Goal: Find specific page/section: Find specific page/section

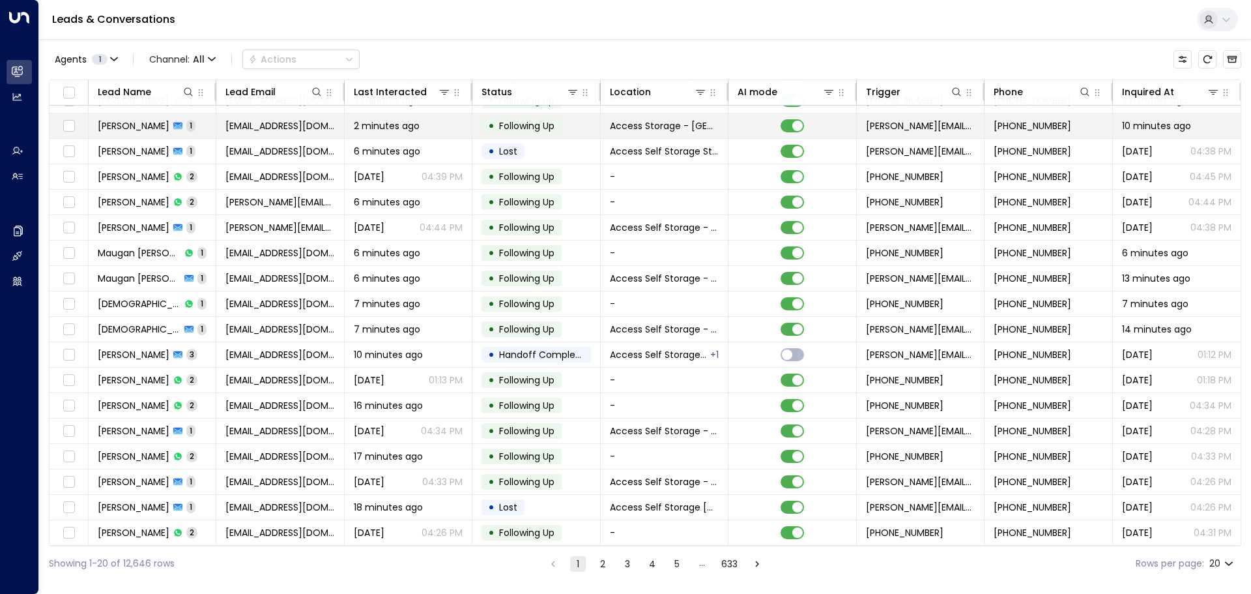
scroll to position [72, 0]
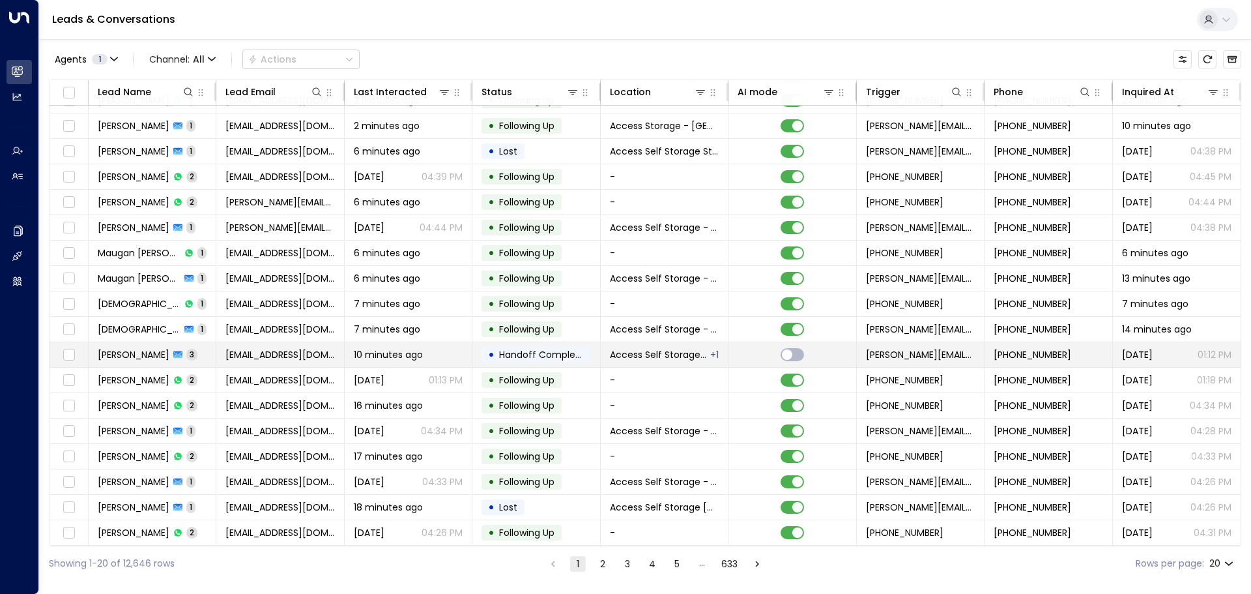
click at [199, 346] on td "Brian Dunlop 3" at bounding box center [153, 354] width 128 height 25
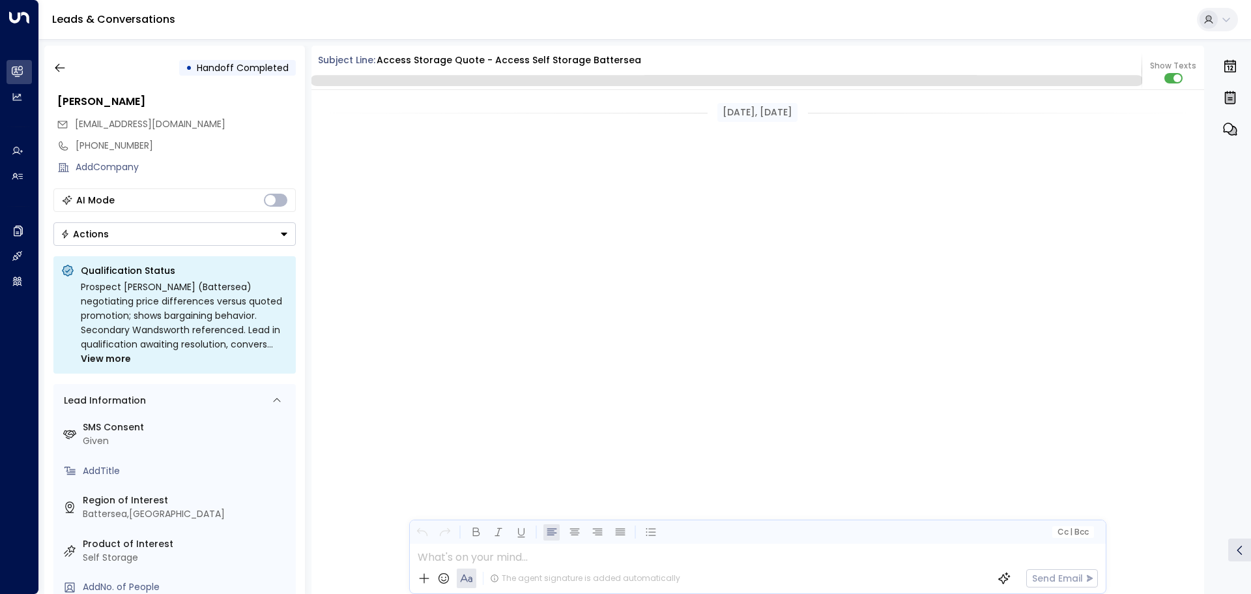
scroll to position [1076, 0]
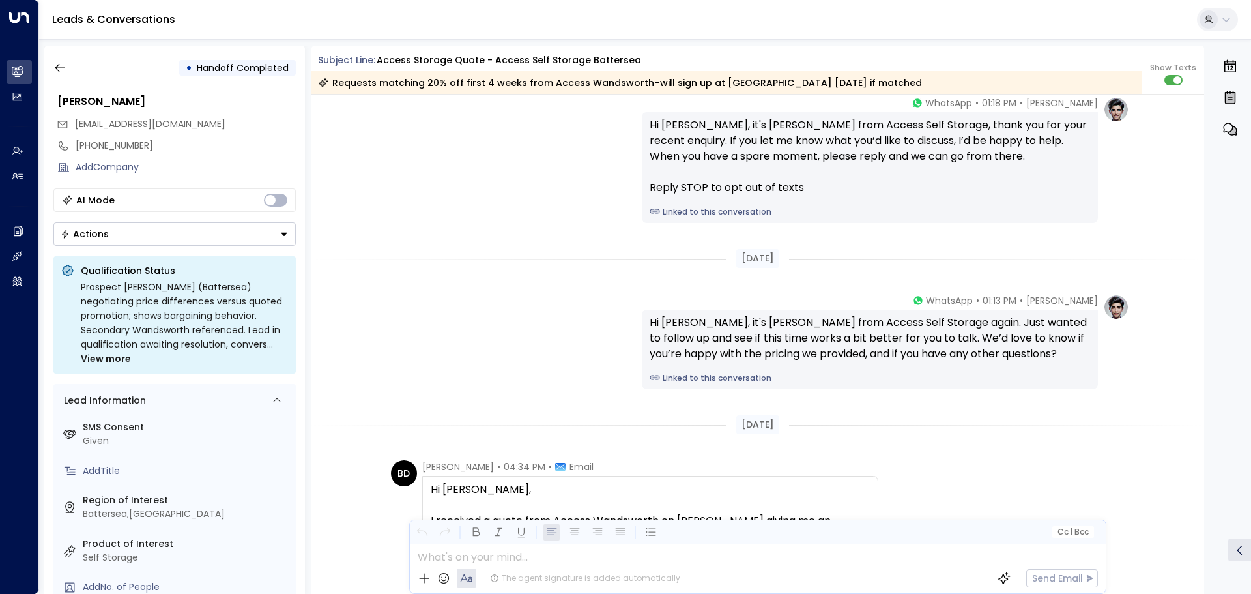
click at [674, 379] on link "Linked to this conversation" at bounding box center [870, 378] width 440 height 12
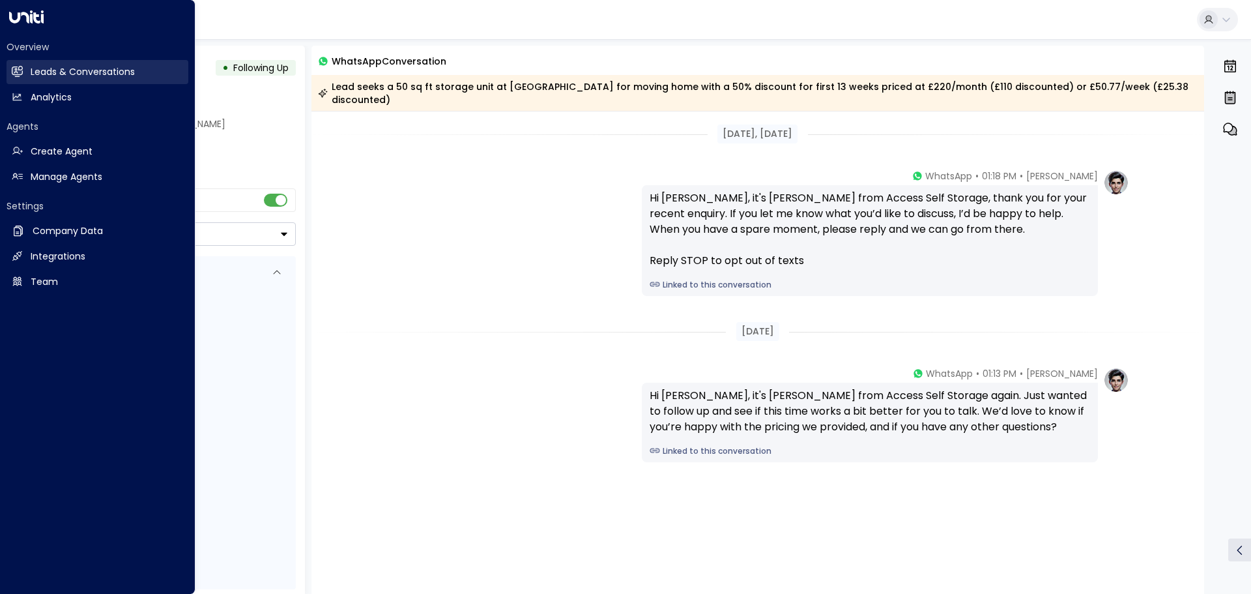
click at [27, 71] on link "Leads & Conversations Leads & Conversations" at bounding box center [98, 72] width 182 height 24
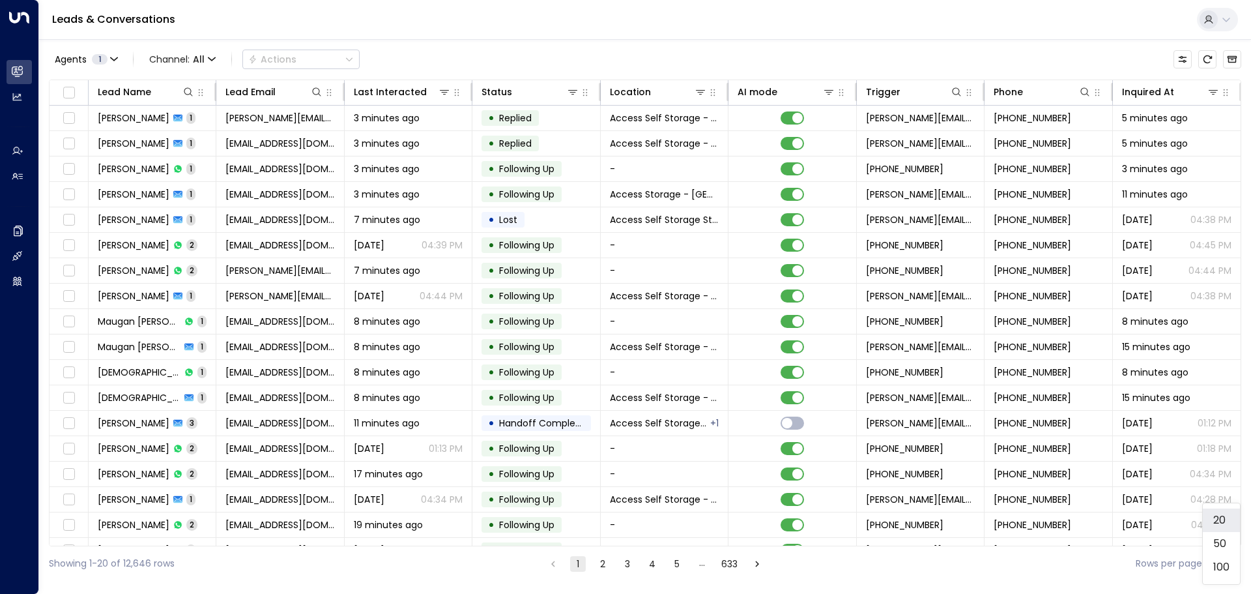
click at [1225, 560] on body "Overview Leads & Conversations Leads & Conversations Analytics Analytics Agents…" at bounding box center [625, 290] width 1251 height 580
click at [1229, 566] on li "100" at bounding box center [1221, 566] width 37 height 23
type input "***"
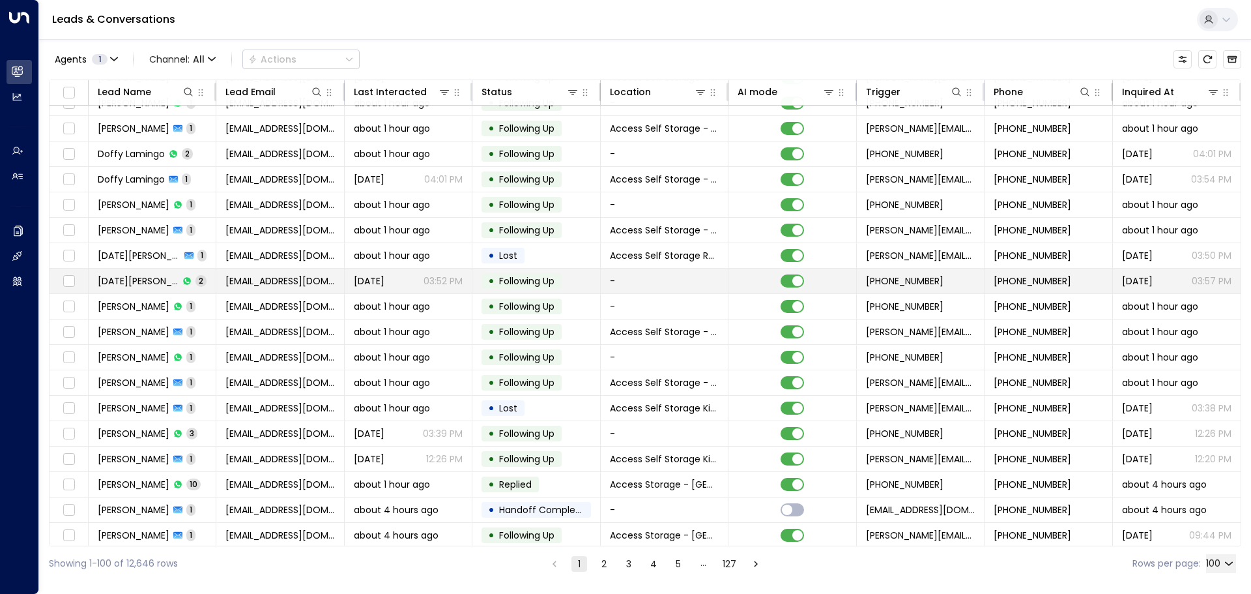
scroll to position [1173, 0]
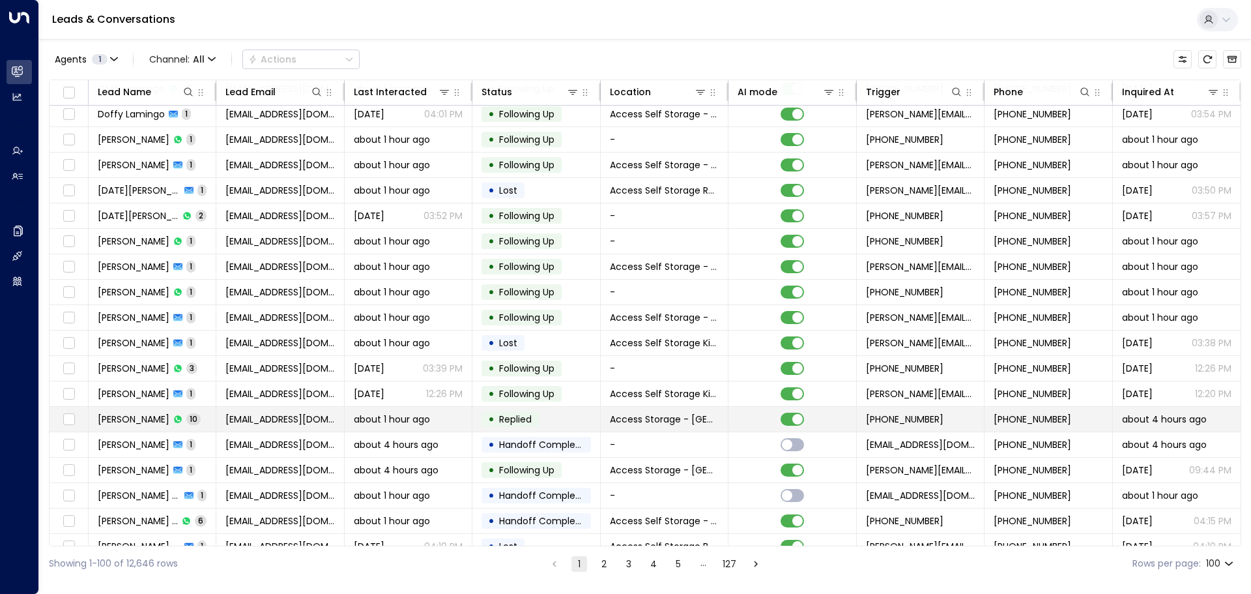
click at [219, 413] on td "[EMAIL_ADDRESS][DOMAIN_NAME]" at bounding box center [280, 419] width 128 height 25
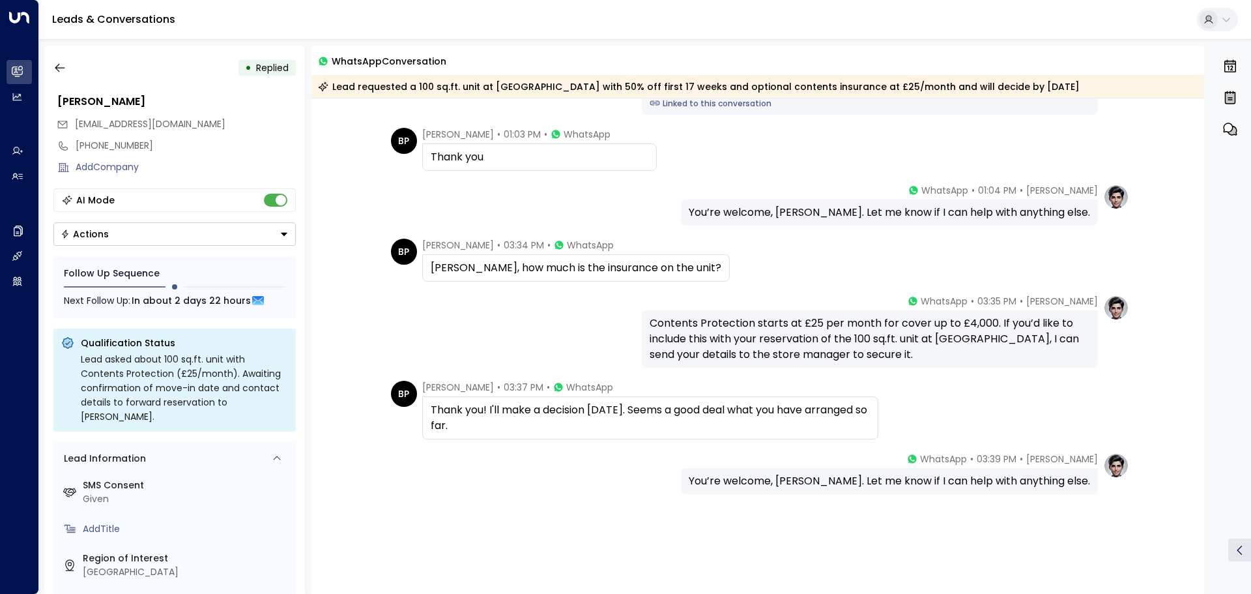
scroll to position [419, 0]
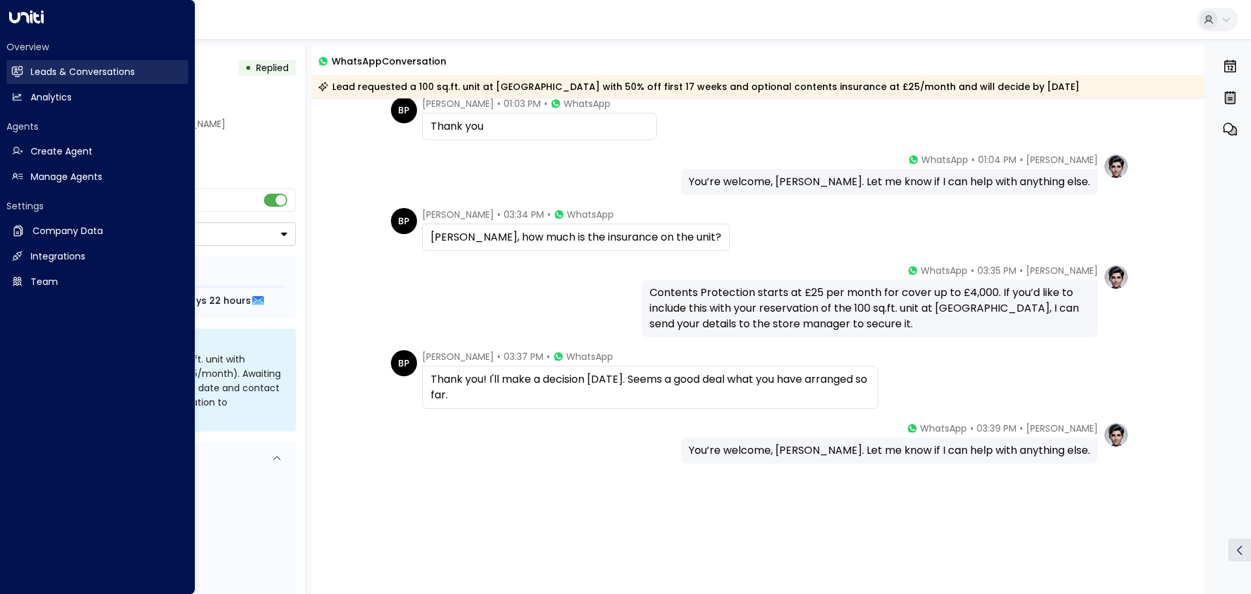
click at [39, 72] on h2 "Leads & Conversations" at bounding box center [83, 72] width 104 height 14
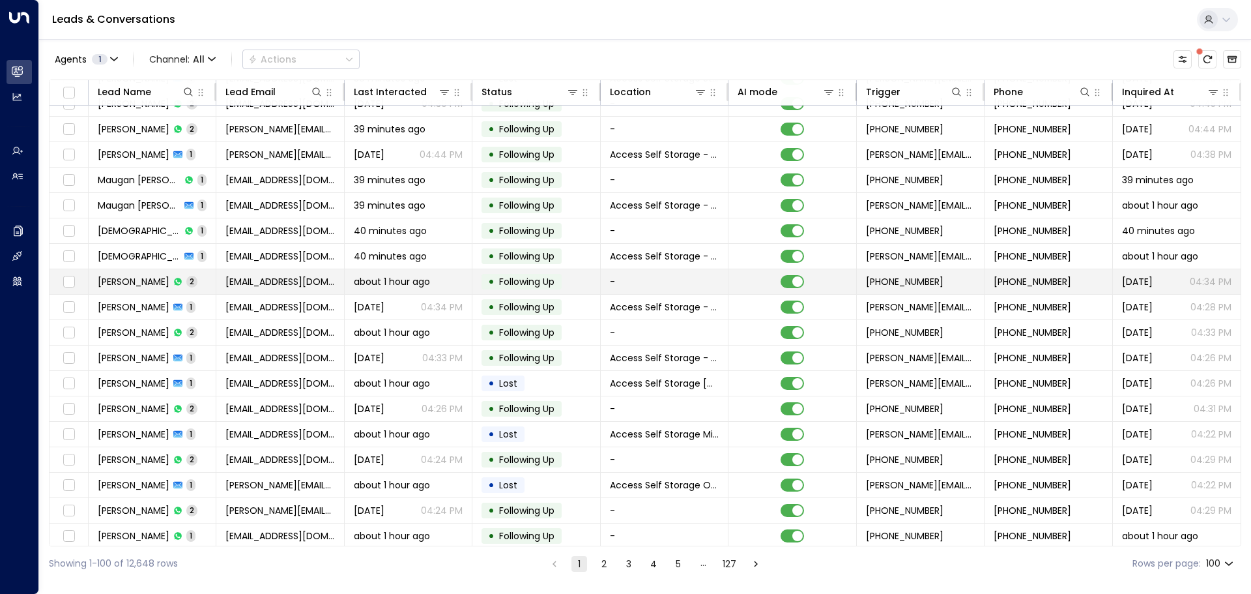
scroll to position [456, 0]
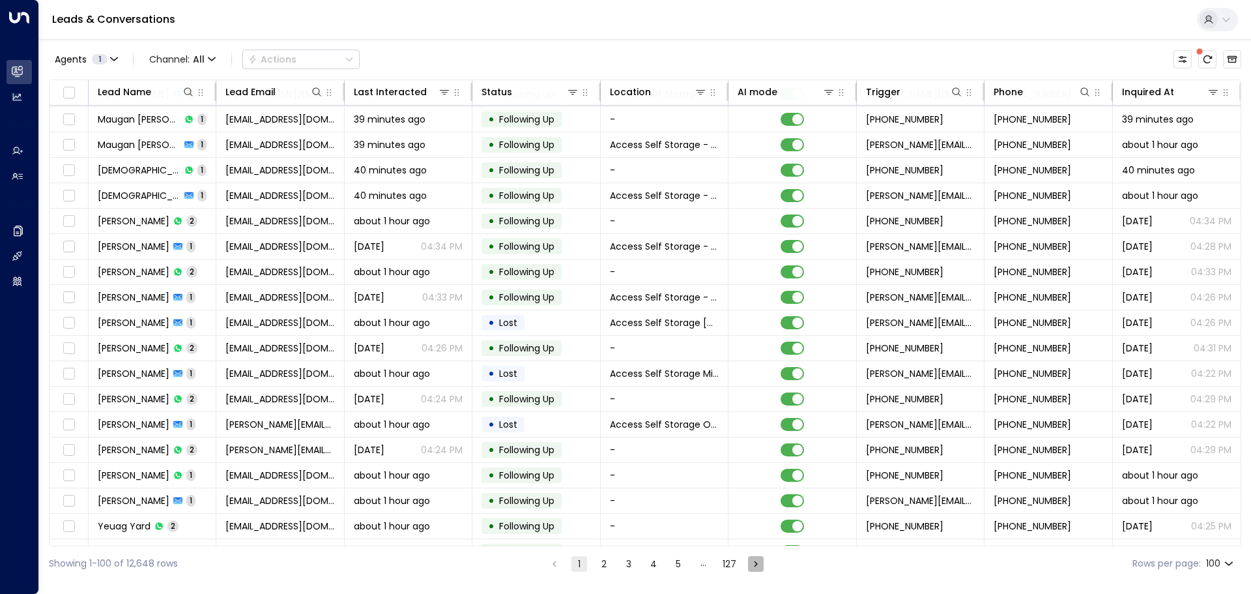
click at [756, 561] on icon "Go to next page" at bounding box center [756, 564] width 12 height 12
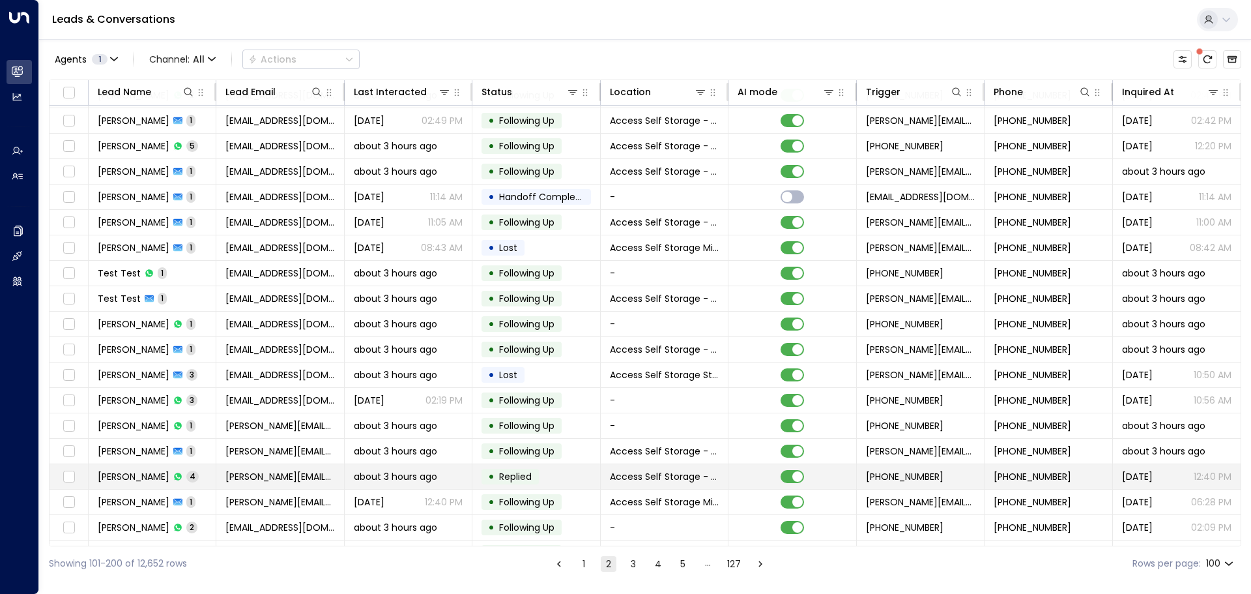
scroll to position [195, 0]
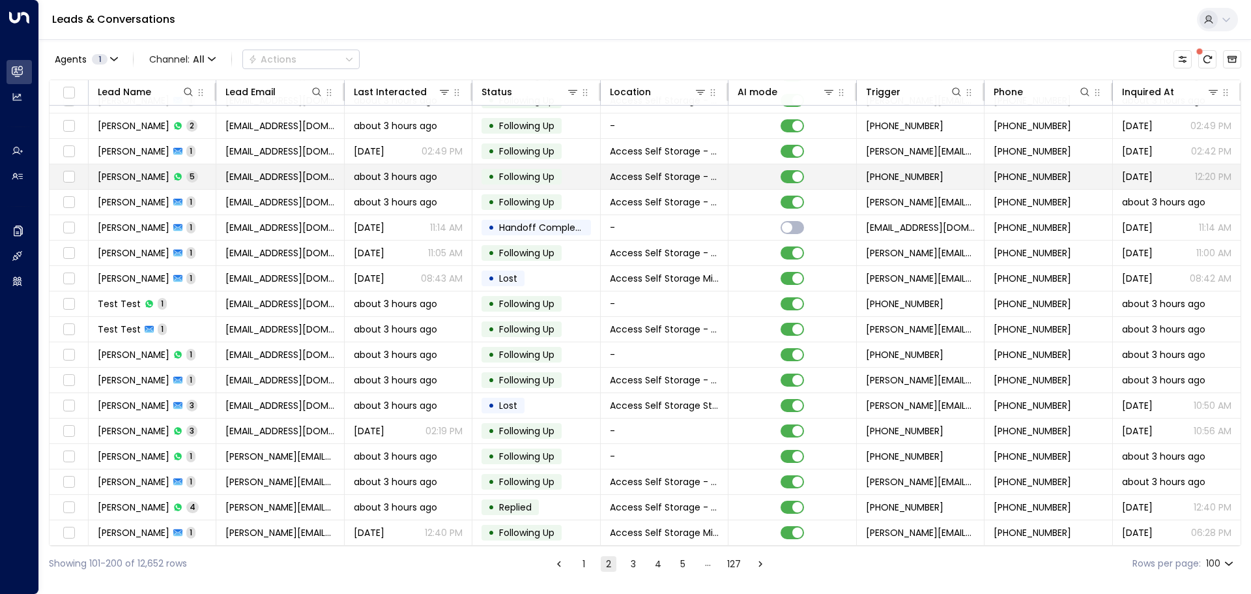
click at [210, 177] on td "[PERSON_NAME] 5" at bounding box center [153, 176] width 128 height 25
